Goal: Task Accomplishment & Management: Manage account settings

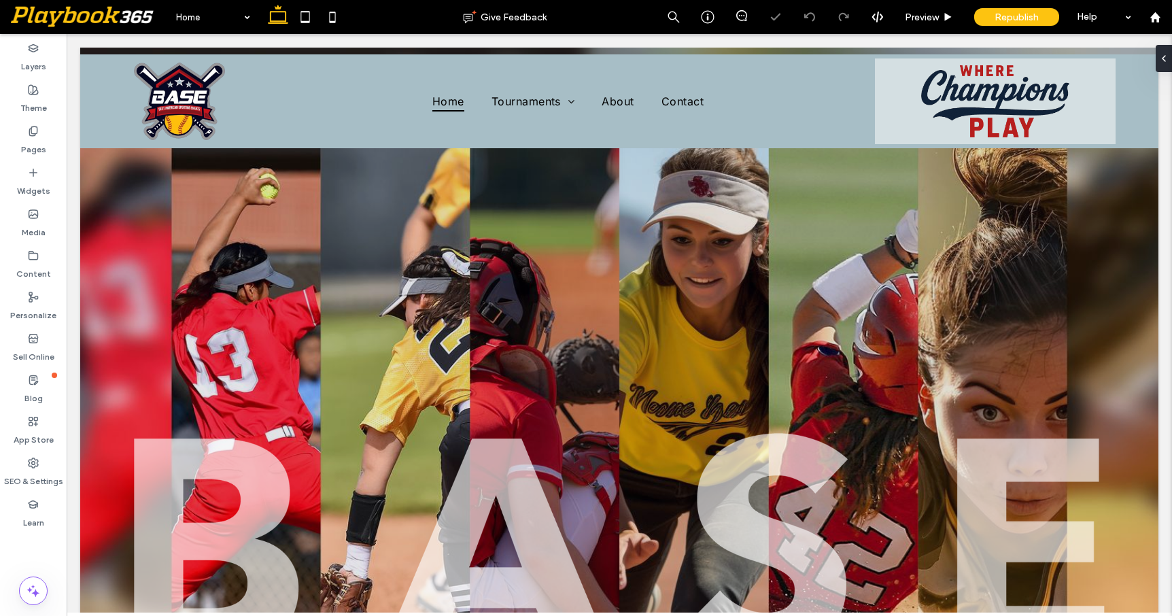
click at [706, 148] on div at bounding box center [619, 148] width 1078 height 0
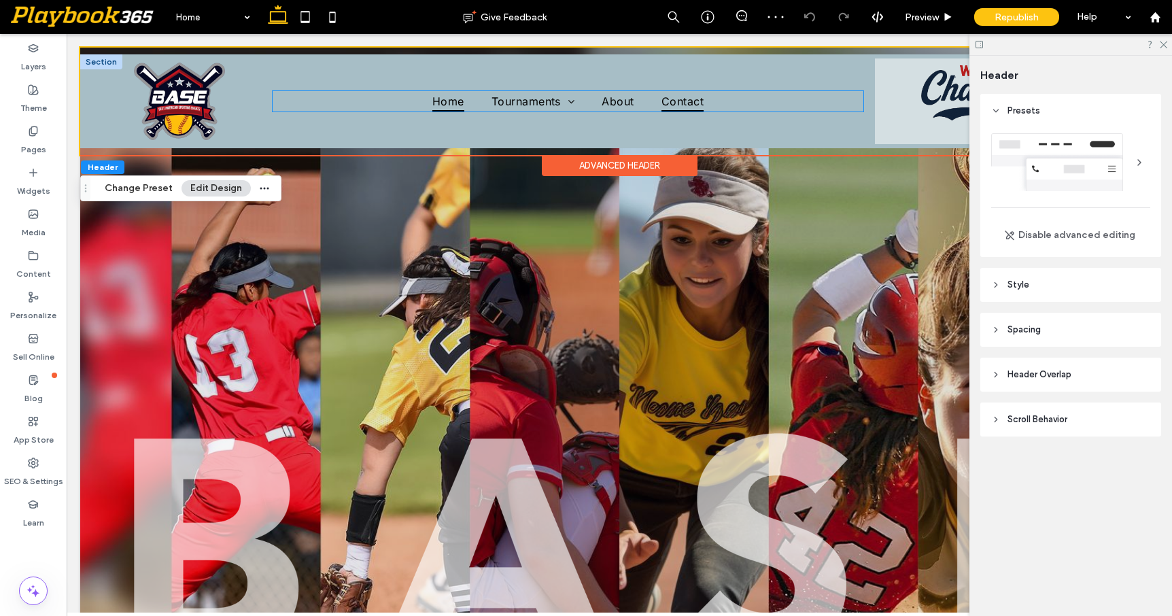
click at [691, 99] on span "Contact" at bounding box center [682, 101] width 42 height 20
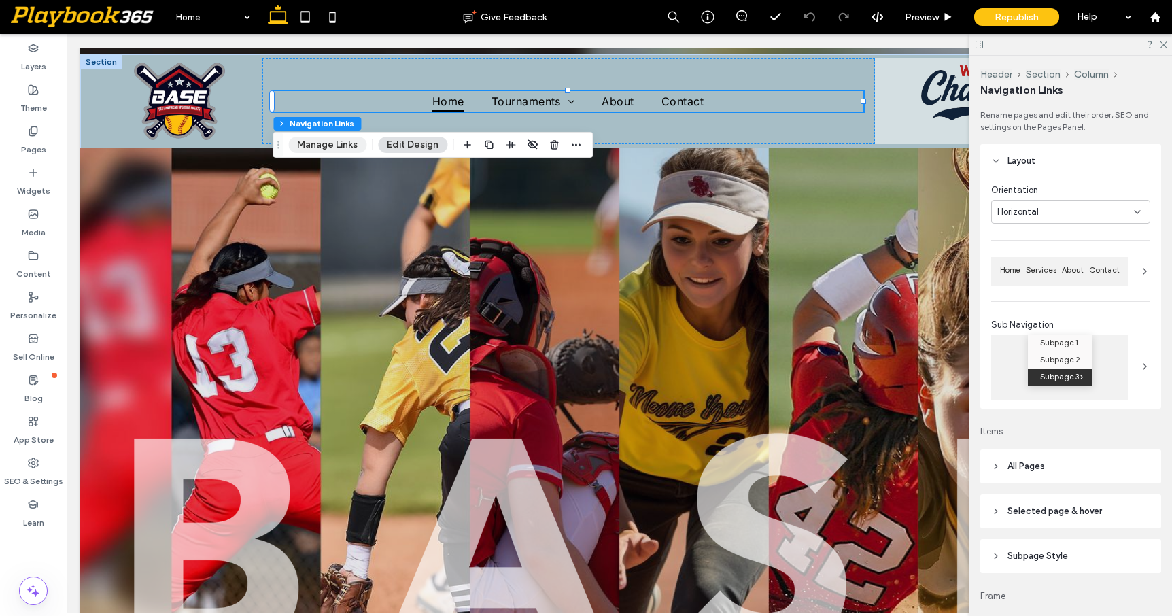
click at [332, 143] on button "Manage Links" at bounding box center [327, 145] width 78 height 16
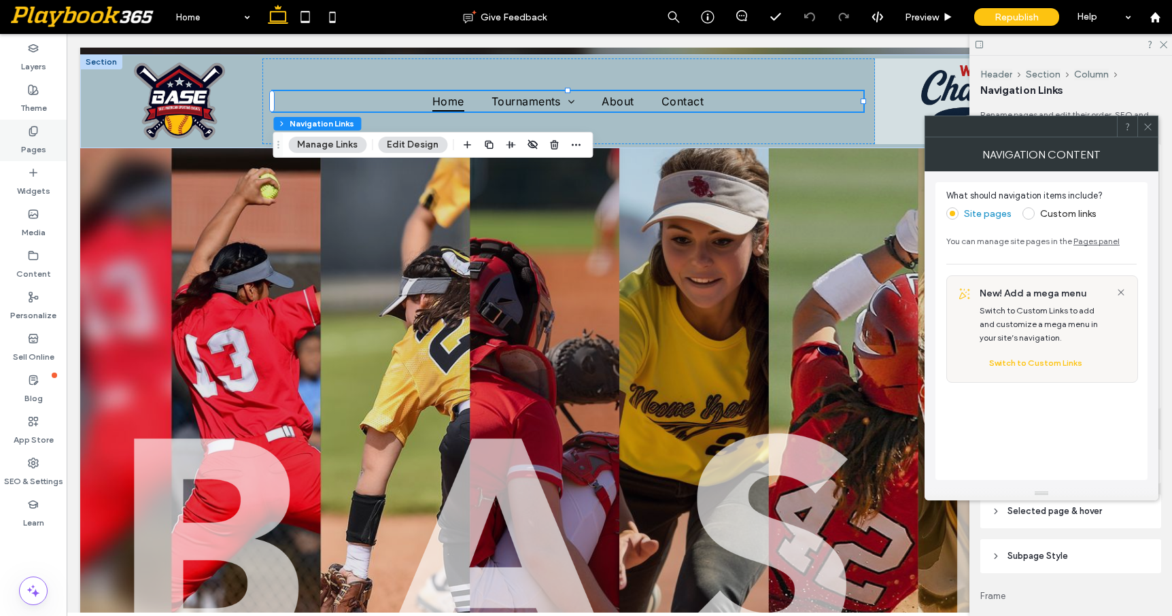
click at [42, 136] on div "Pages" at bounding box center [33, 140] width 67 height 41
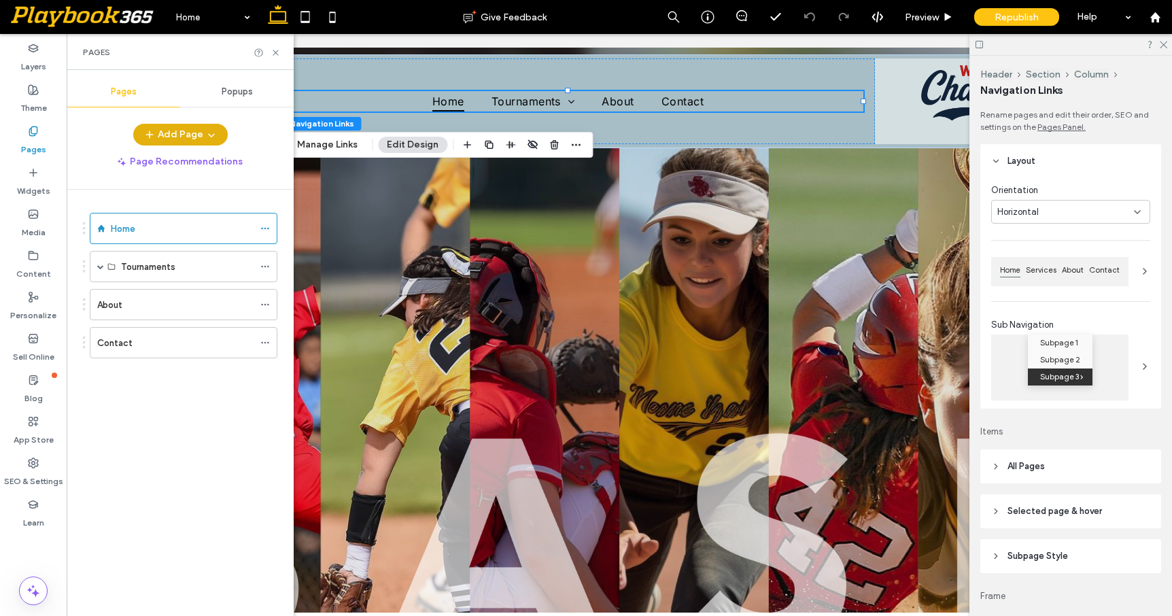
click at [210, 137] on use "button" at bounding box center [211, 135] width 6 height 3
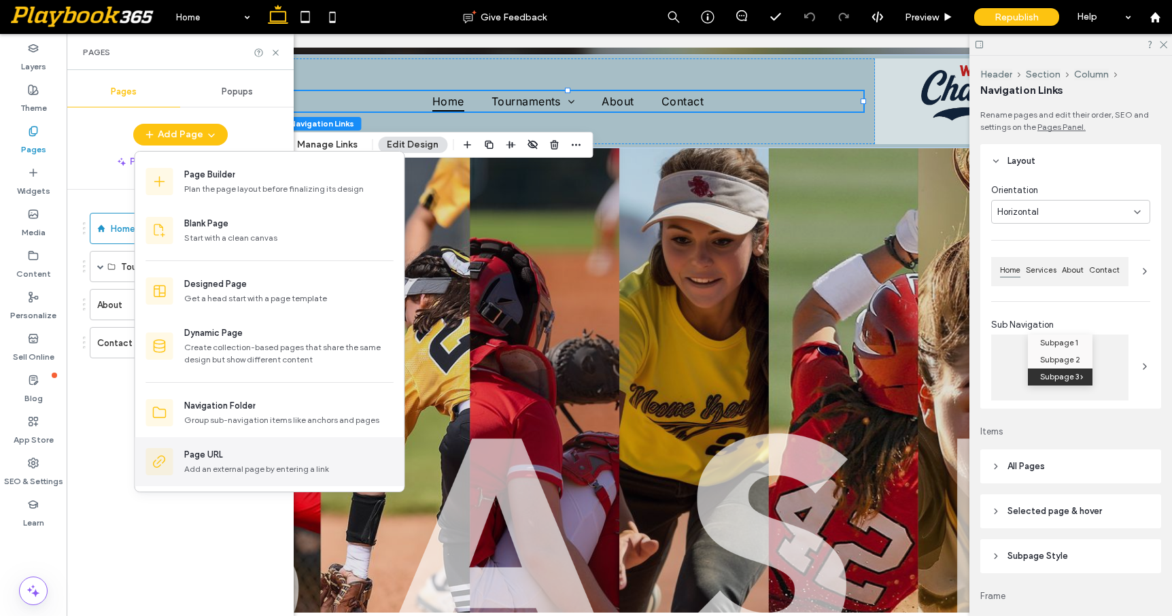
click at [210, 453] on div "Page URL" at bounding box center [203, 455] width 39 height 14
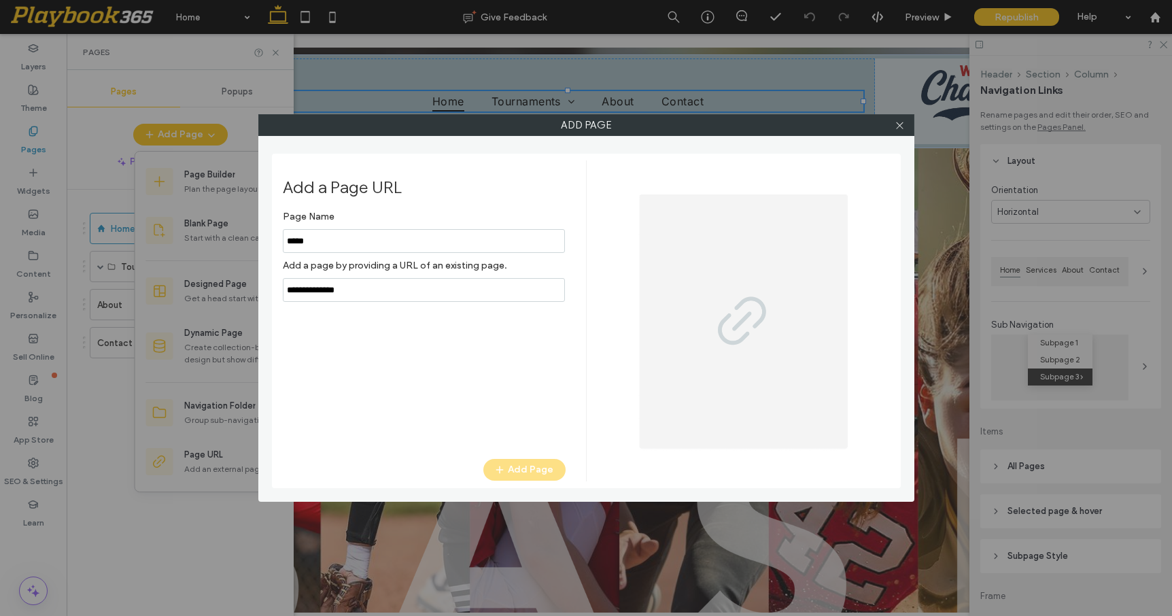
type input "*****"
type input "**********"
click at [530, 468] on button "Add Page" at bounding box center [524, 470] width 82 height 22
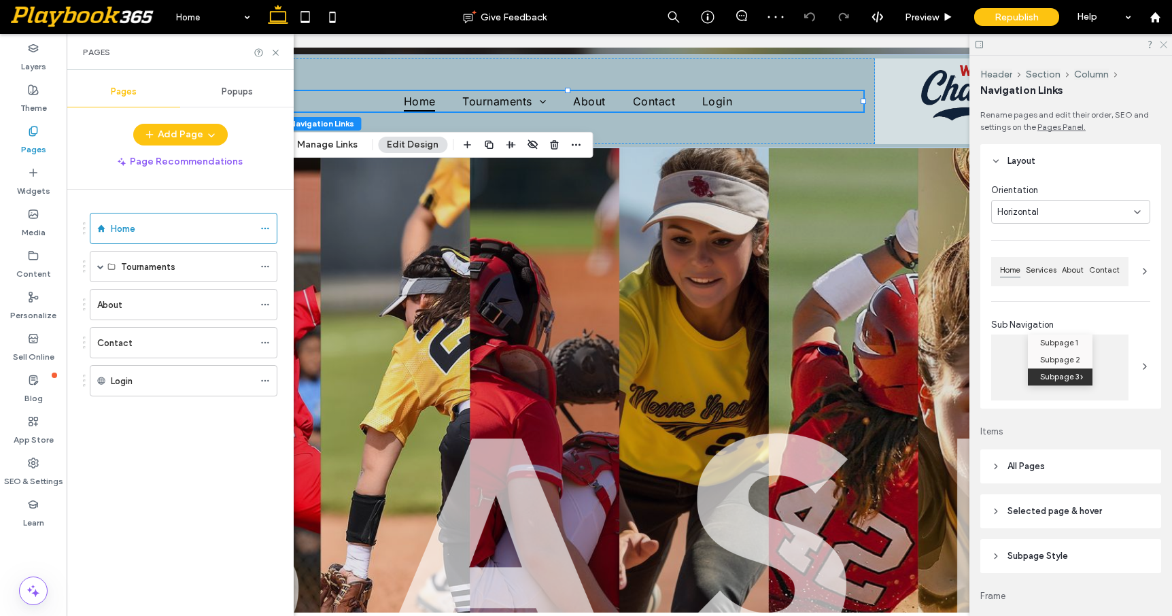
click at [1162, 48] on icon at bounding box center [1162, 43] width 9 height 9
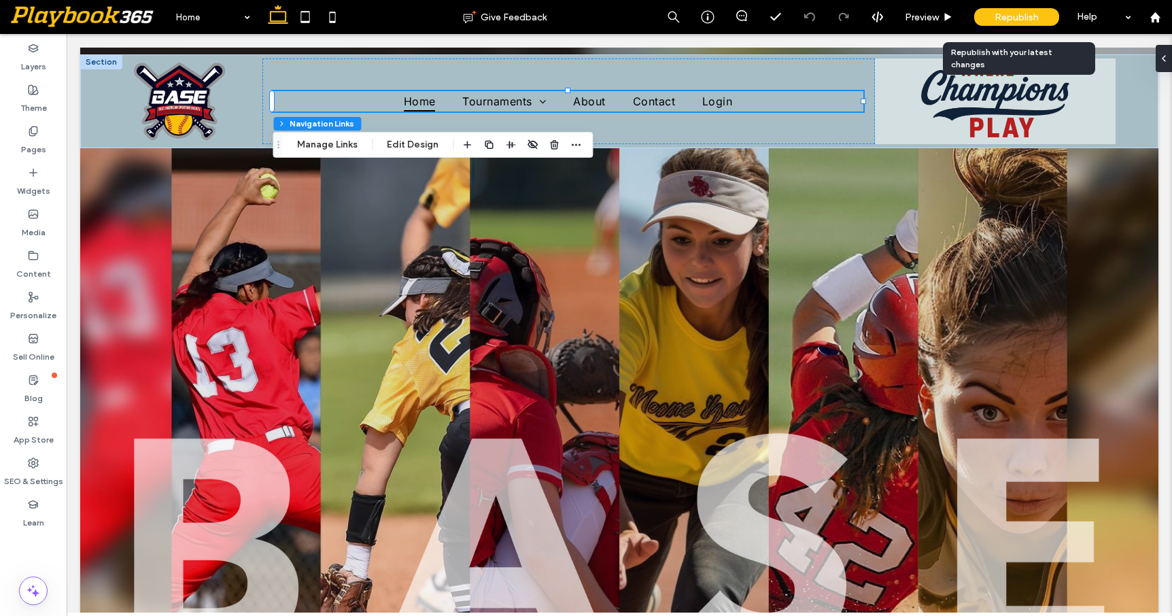
click at [1024, 17] on span "Republish" at bounding box center [1016, 18] width 44 height 12
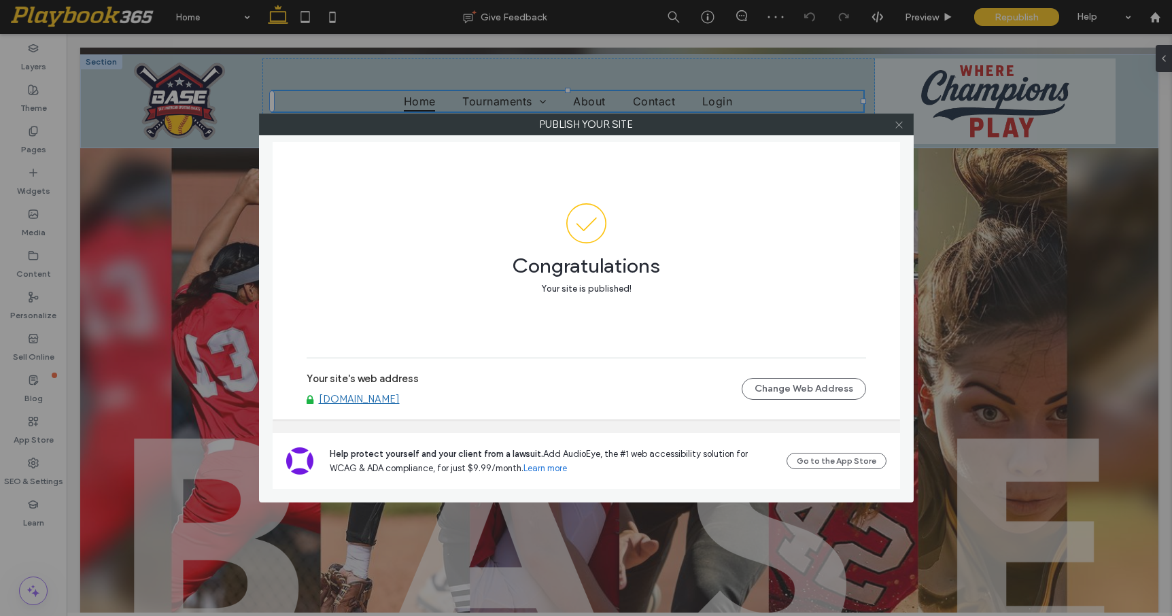
click at [899, 125] on icon at bounding box center [899, 125] width 10 height 10
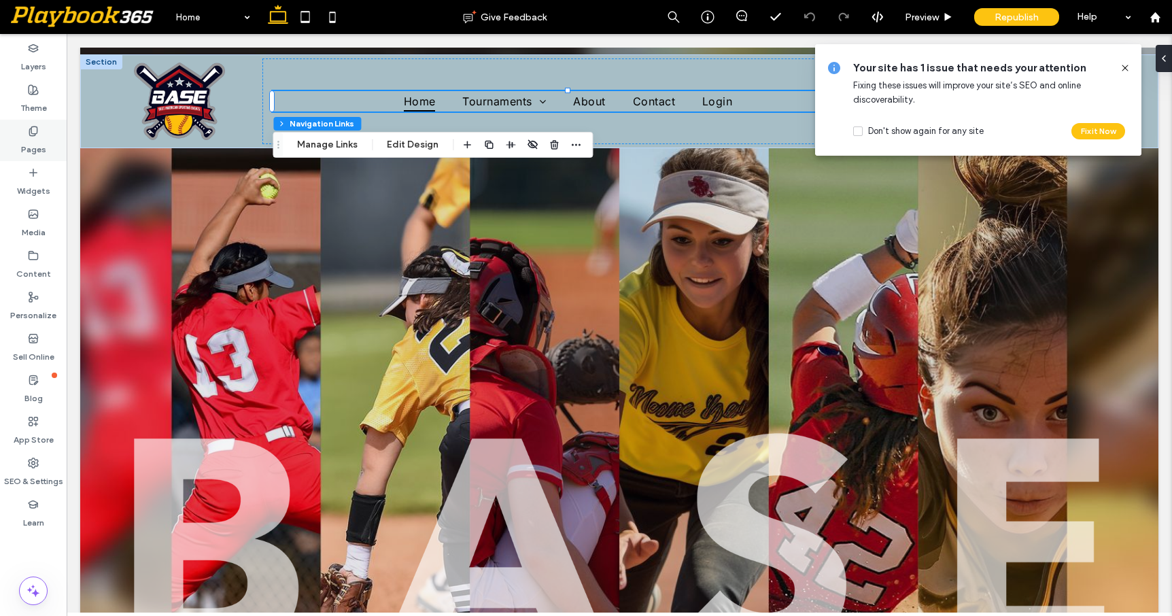
click at [36, 133] on use at bounding box center [32, 130] width 7 height 9
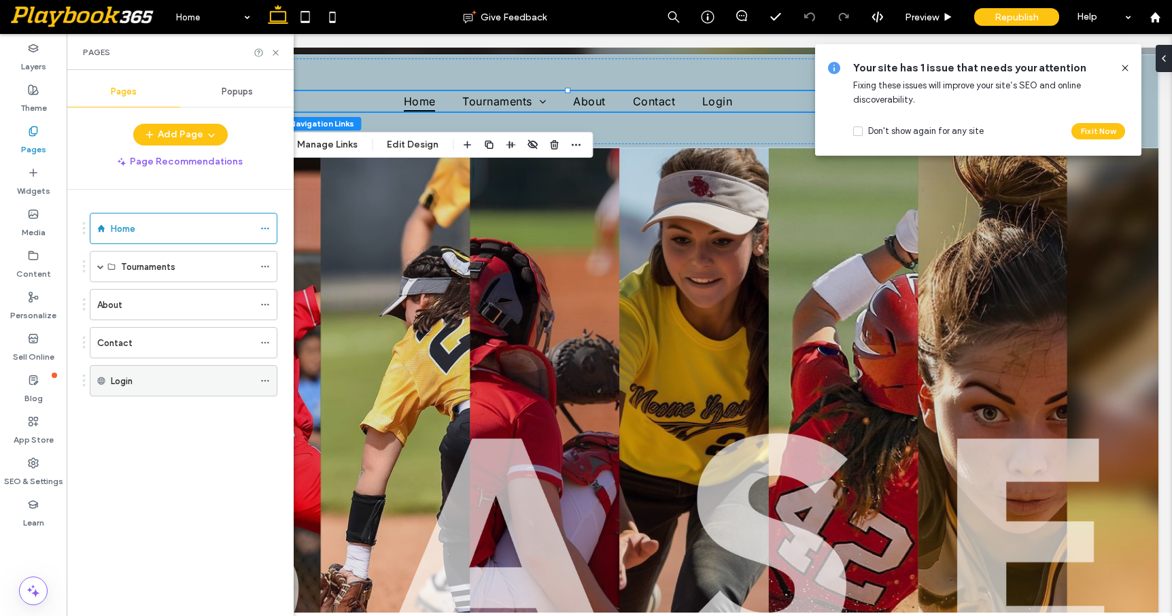
click at [266, 378] on icon at bounding box center [265, 381] width 10 height 10
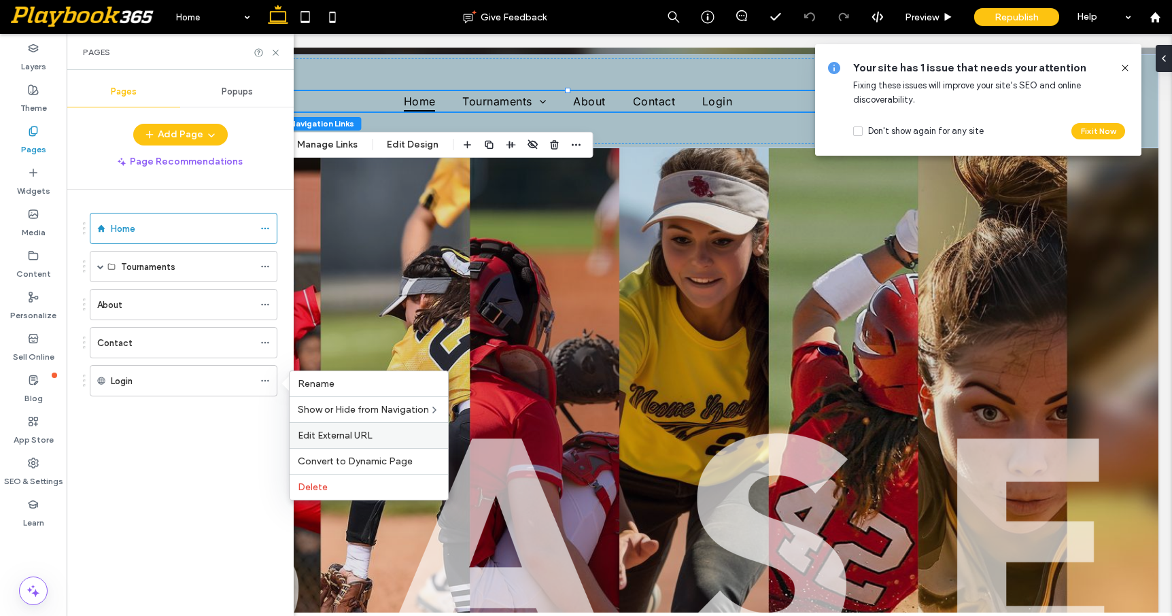
click at [319, 432] on span "Edit External URL" at bounding box center [335, 436] width 75 height 12
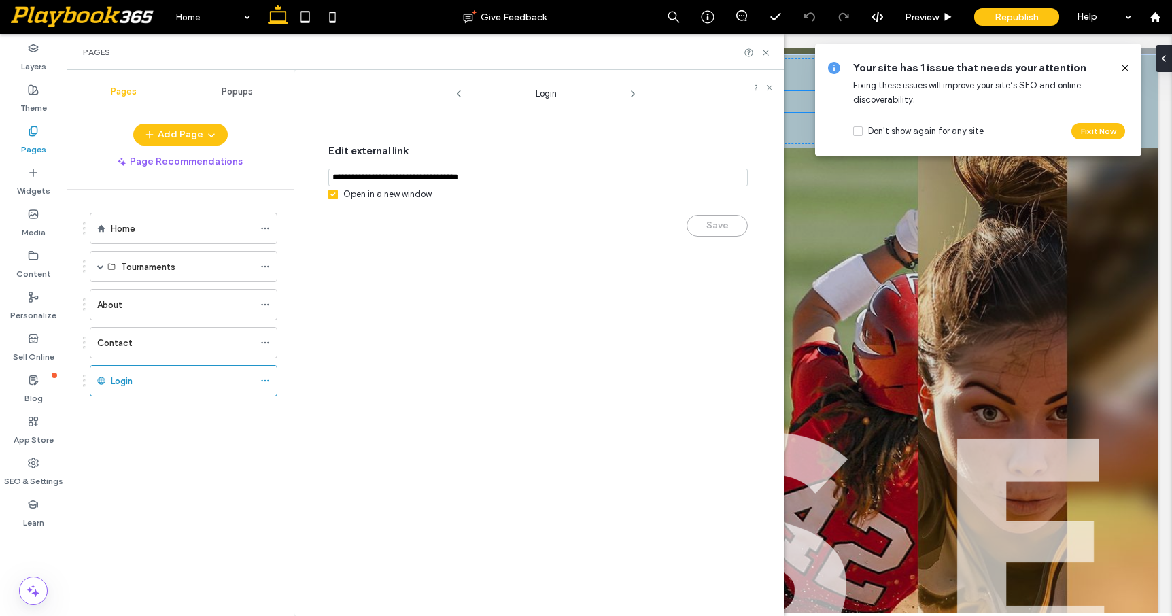
click at [411, 197] on div "Open in a new window" at bounding box center [387, 195] width 88 height 14
click at [715, 227] on button "Save" at bounding box center [716, 226] width 61 height 22
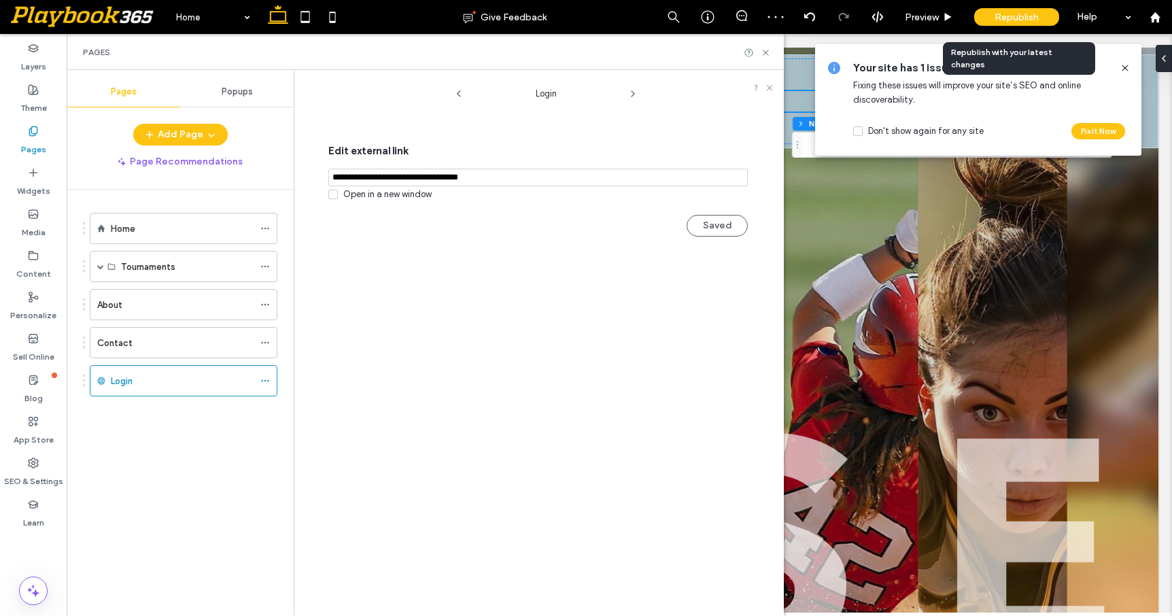
click at [1001, 16] on span "Republish" at bounding box center [1016, 18] width 44 height 12
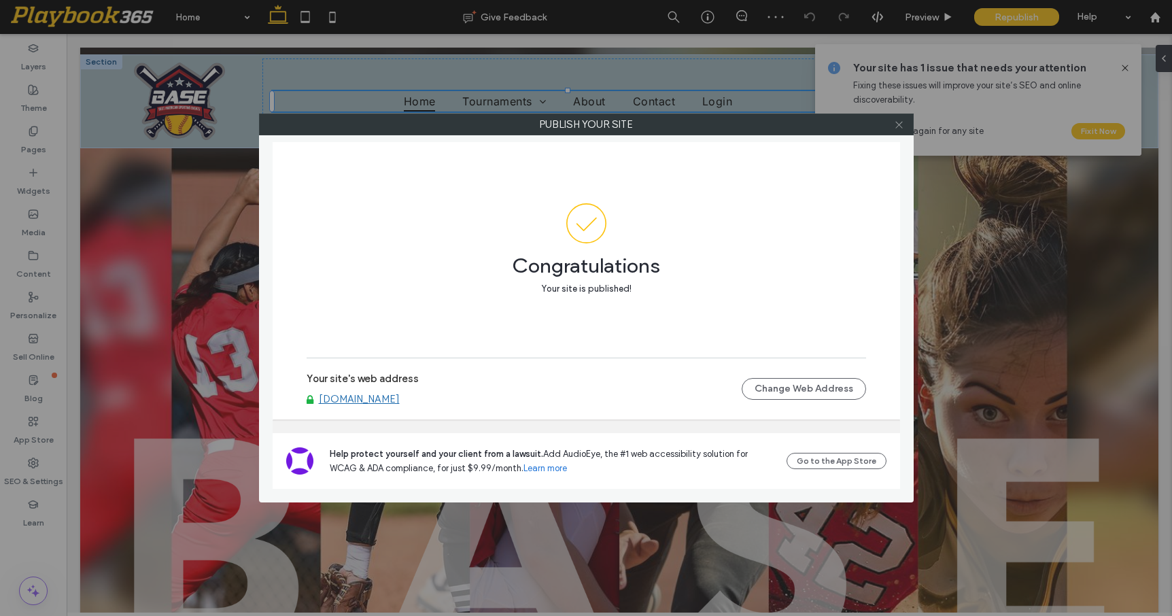
click at [899, 124] on use at bounding box center [898, 124] width 7 height 7
